Goal: Task Accomplishment & Management: Manage account settings

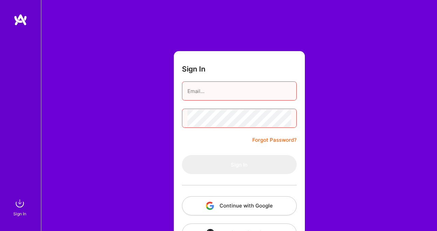
click at [233, 202] on button "Continue with Google" at bounding box center [239, 206] width 115 height 19
